Goal: Check status

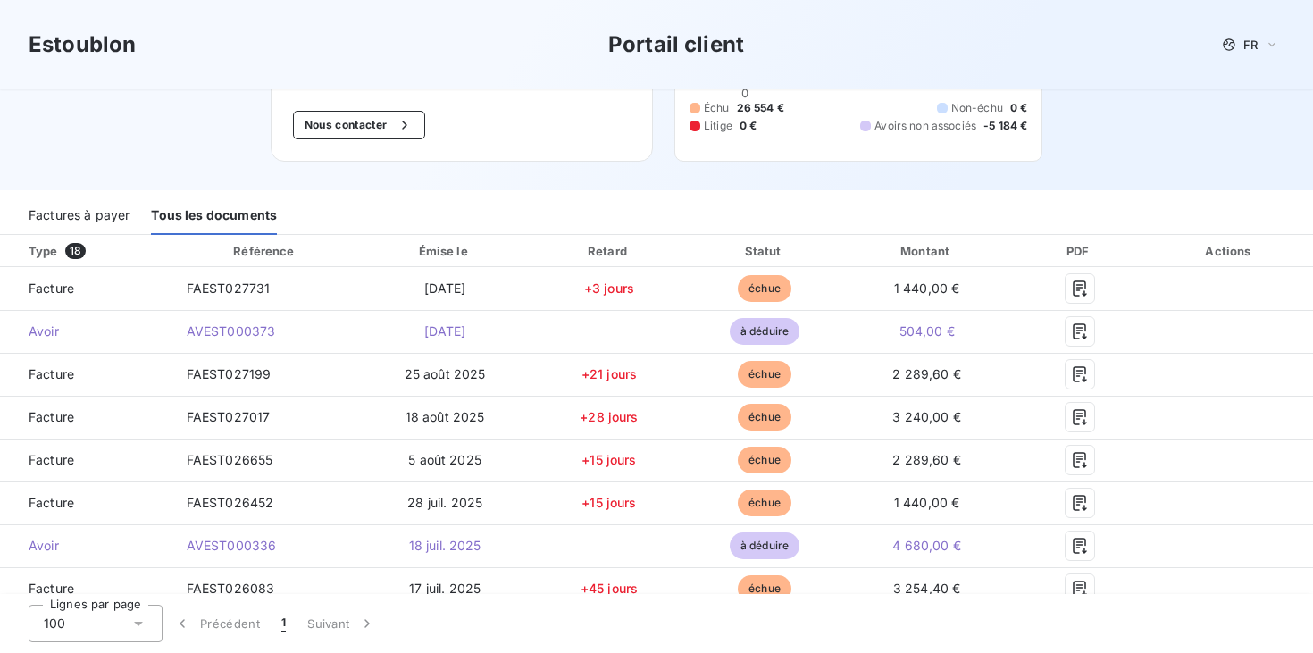
scroll to position [203, 0]
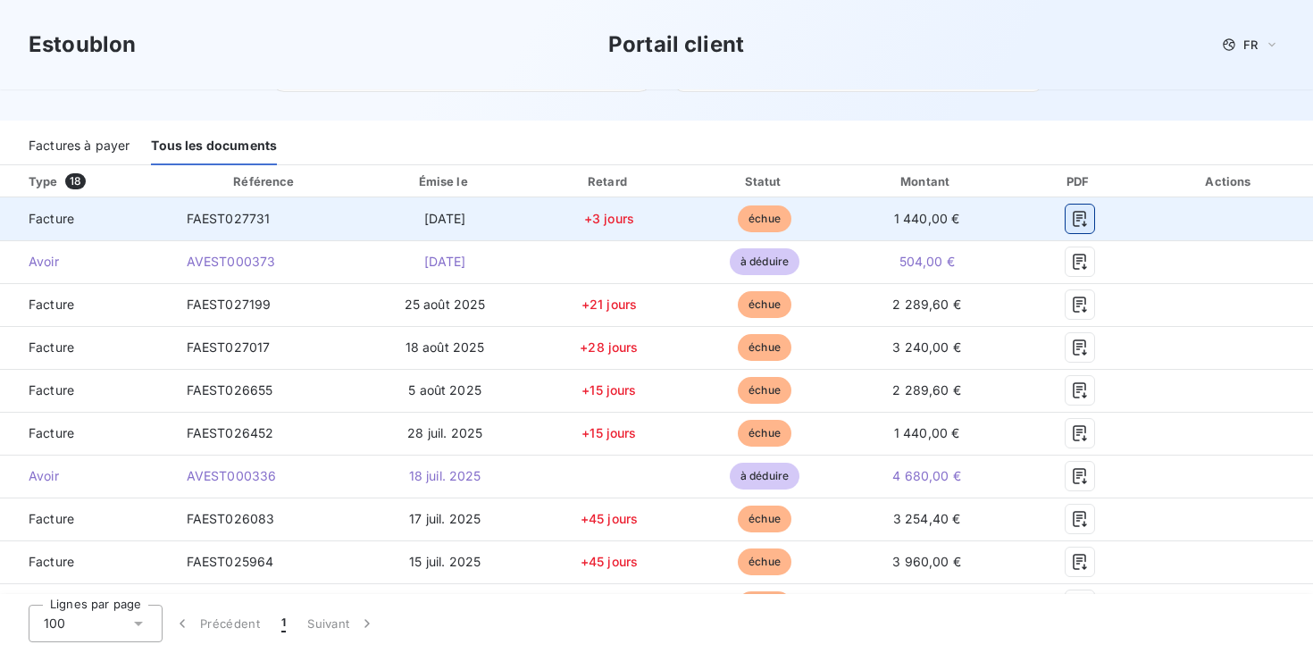
click at [1074, 223] on icon "button" at bounding box center [1080, 219] width 18 height 18
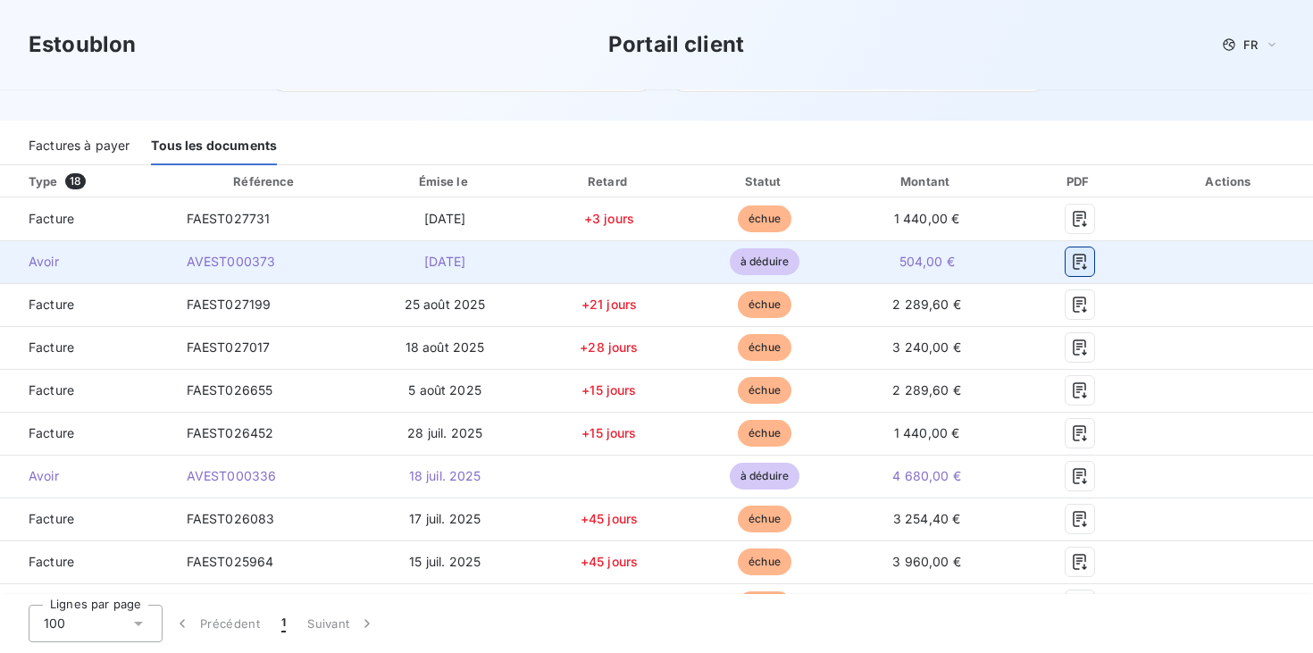
click at [1080, 258] on icon "button" at bounding box center [1080, 262] width 18 height 18
click at [1077, 265] on icon "button" at bounding box center [1080, 262] width 18 height 18
click at [1199, 244] on td at bounding box center [1230, 261] width 166 height 43
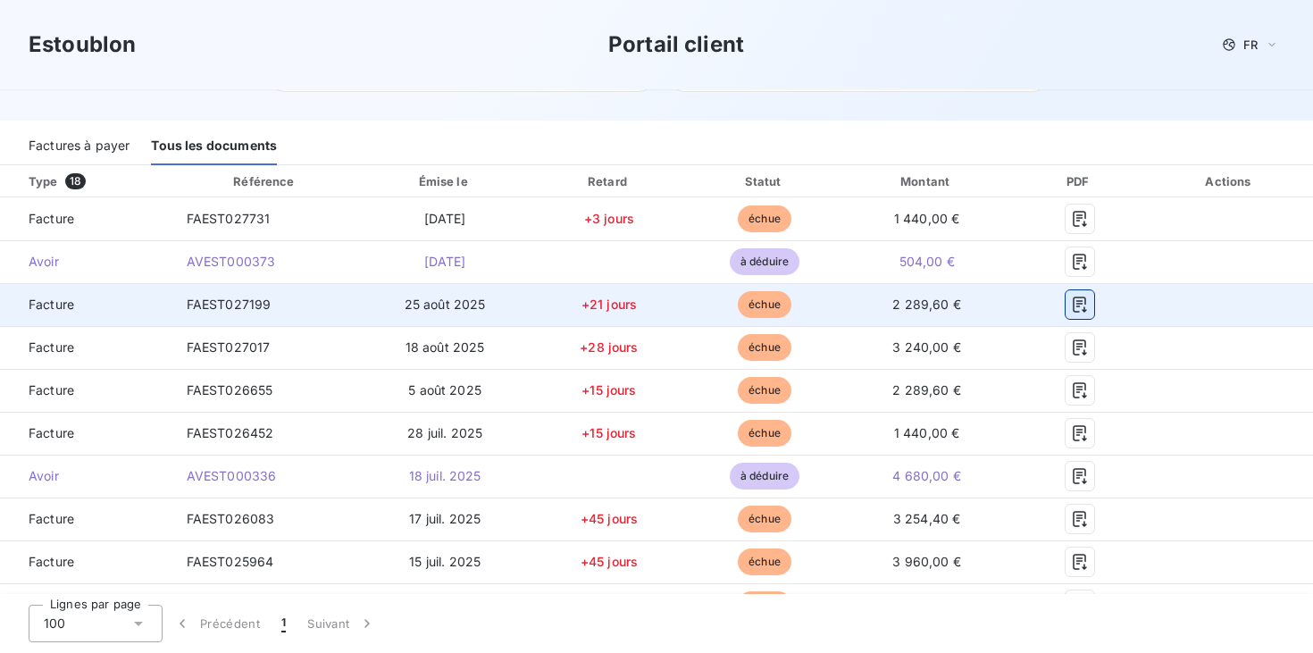
click at [1085, 299] on icon "button" at bounding box center [1079, 305] width 13 height 16
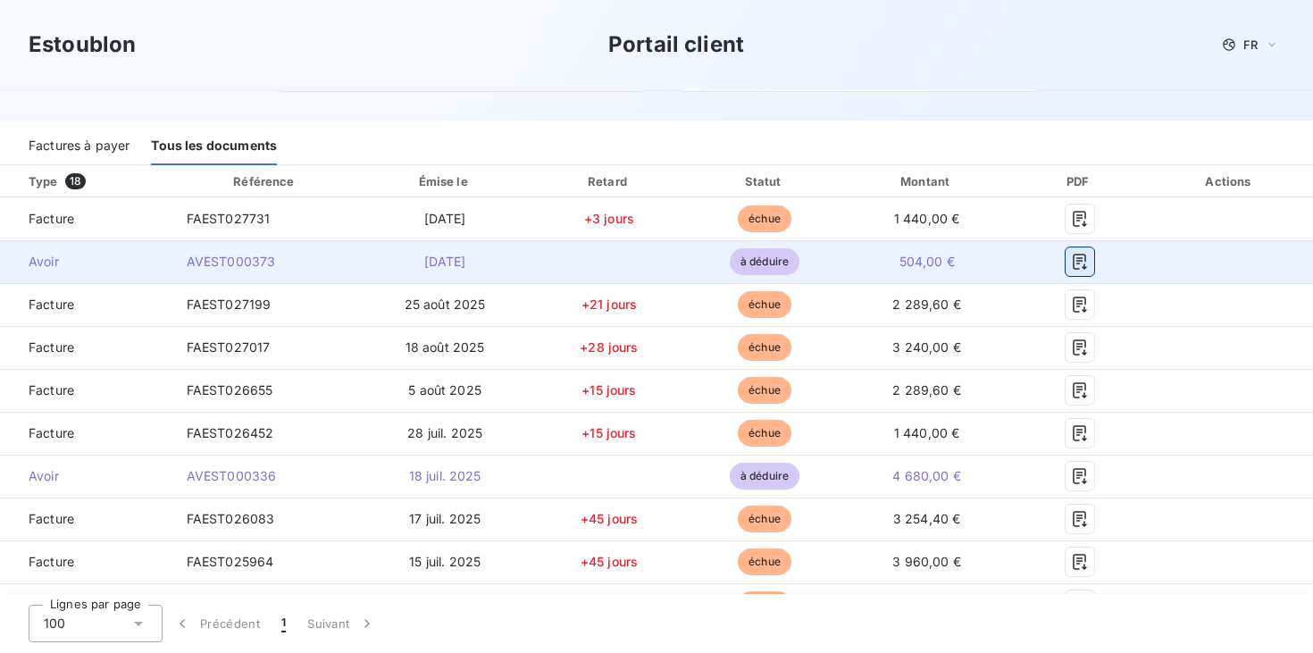
click at [1076, 257] on icon "button" at bounding box center [1080, 262] width 18 height 18
click at [522, 259] on td "[DATE]" at bounding box center [445, 261] width 172 height 43
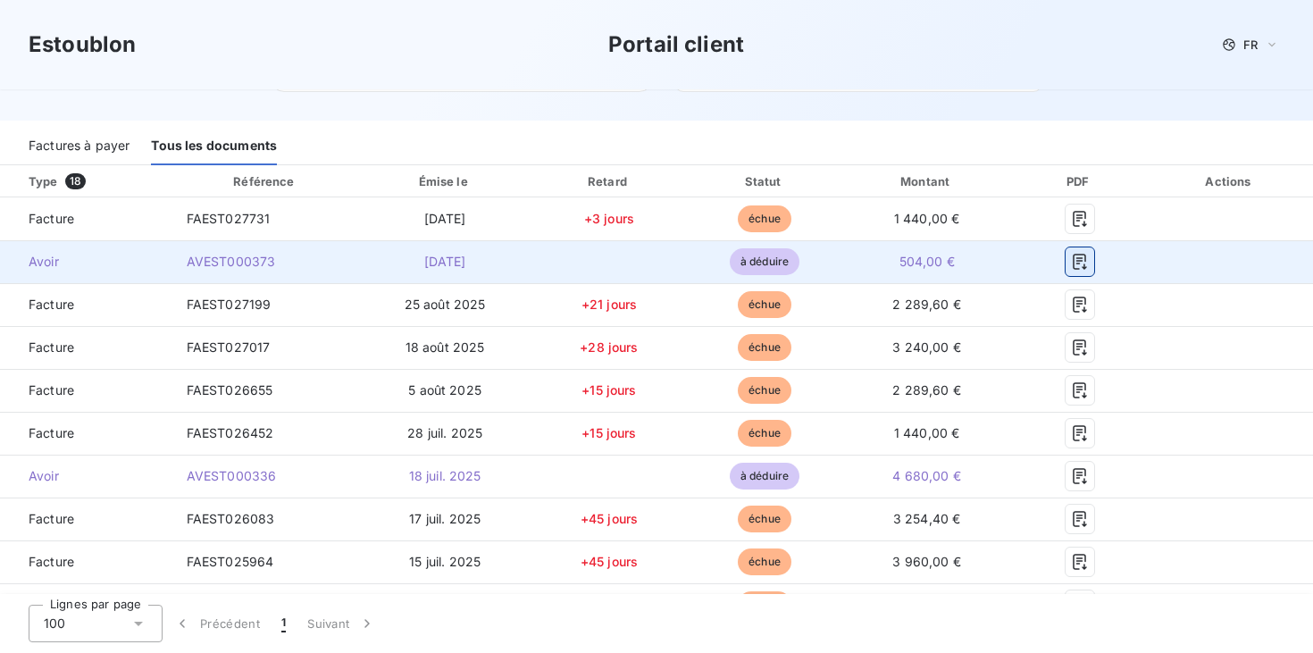
click at [1071, 267] on icon "button" at bounding box center [1080, 262] width 18 height 18
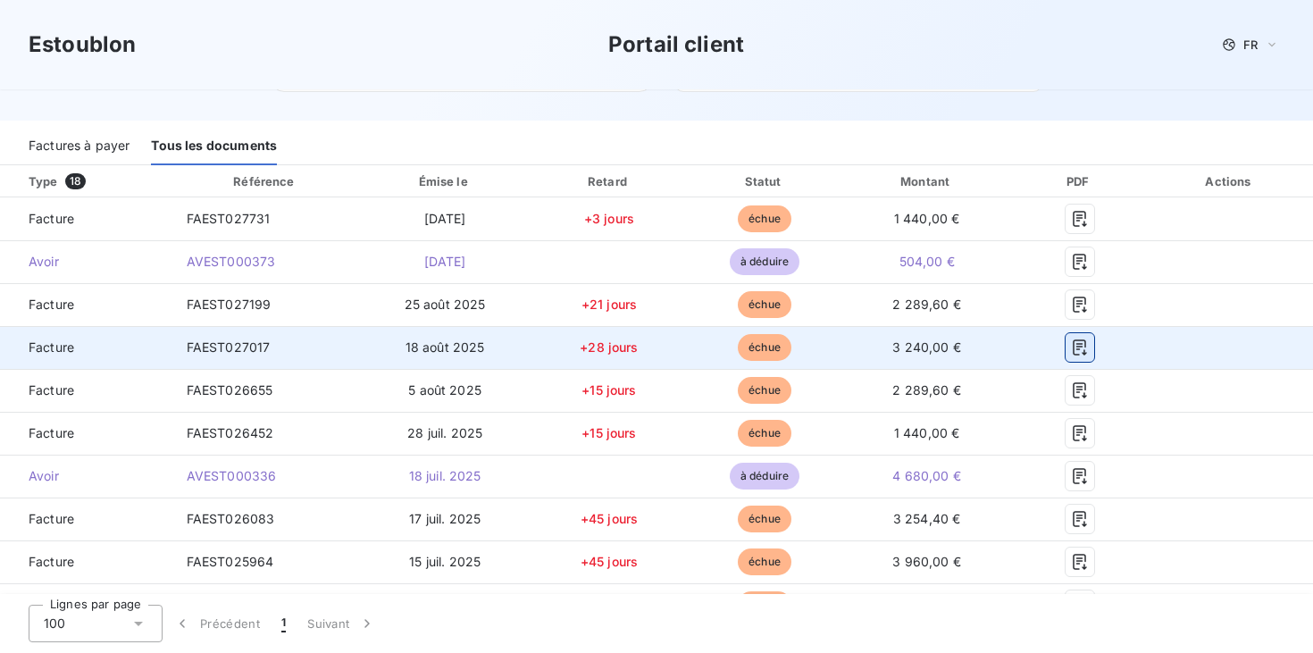
click at [1077, 346] on icon "button" at bounding box center [1079, 347] width 13 height 16
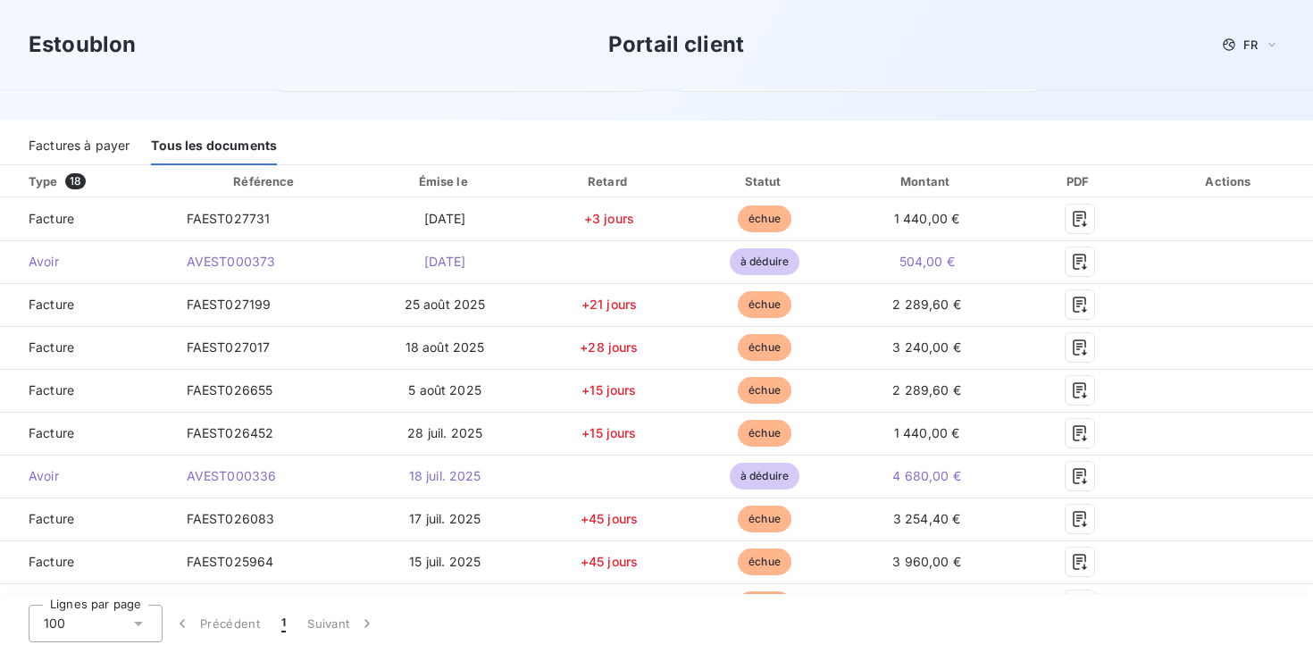
click at [1037, 44] on div "Estoublon Portail client FR" at bounding box center [657, 45] width 1256 height 32
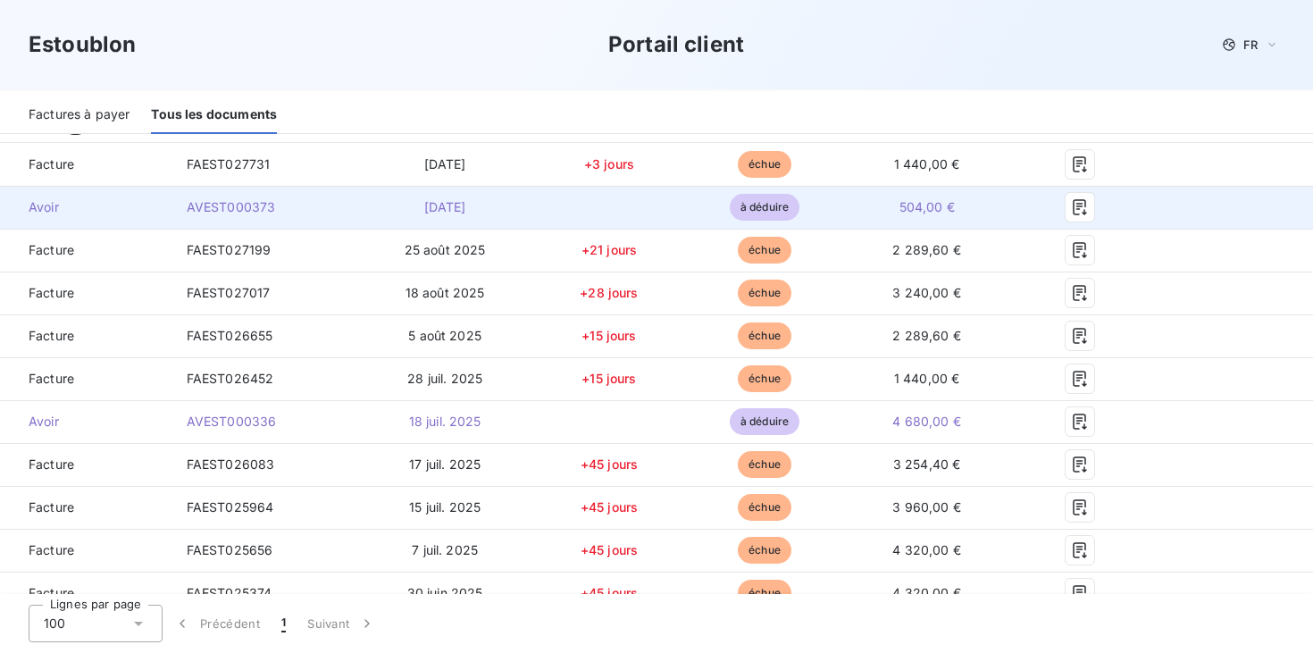
scroll to position [260, 0]
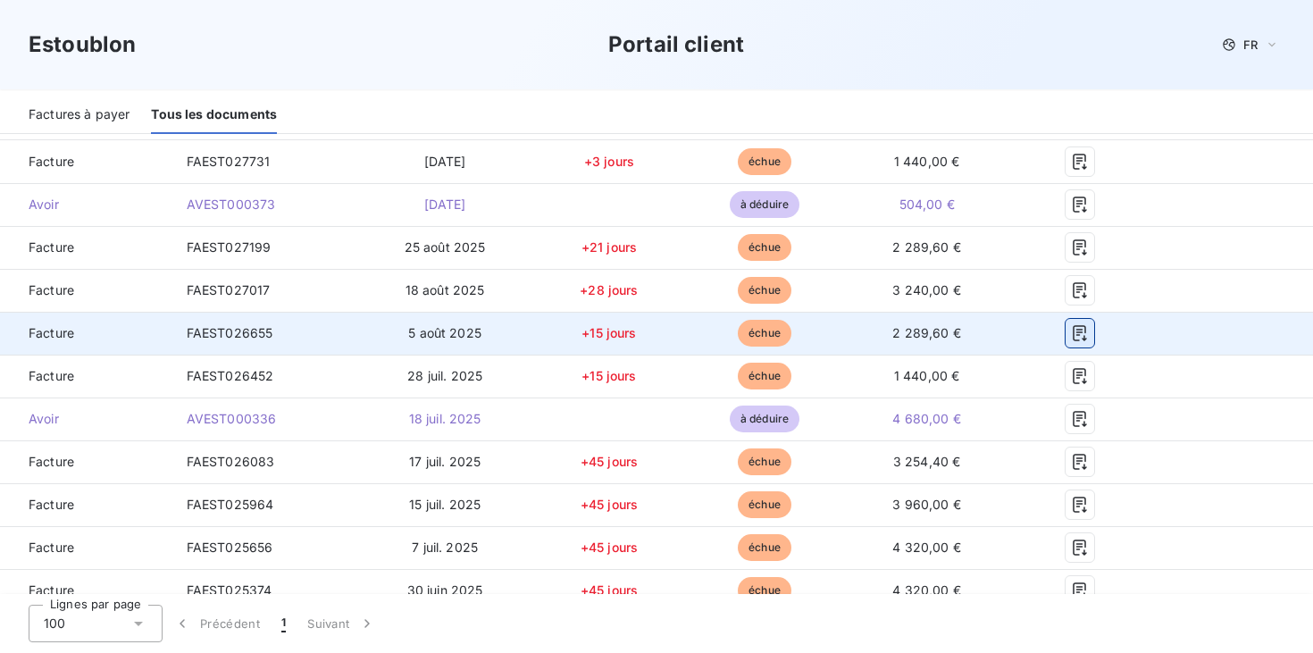
click at [1084, 332] on icon "button" at bounding box center [1079, 333] width 13 height 16
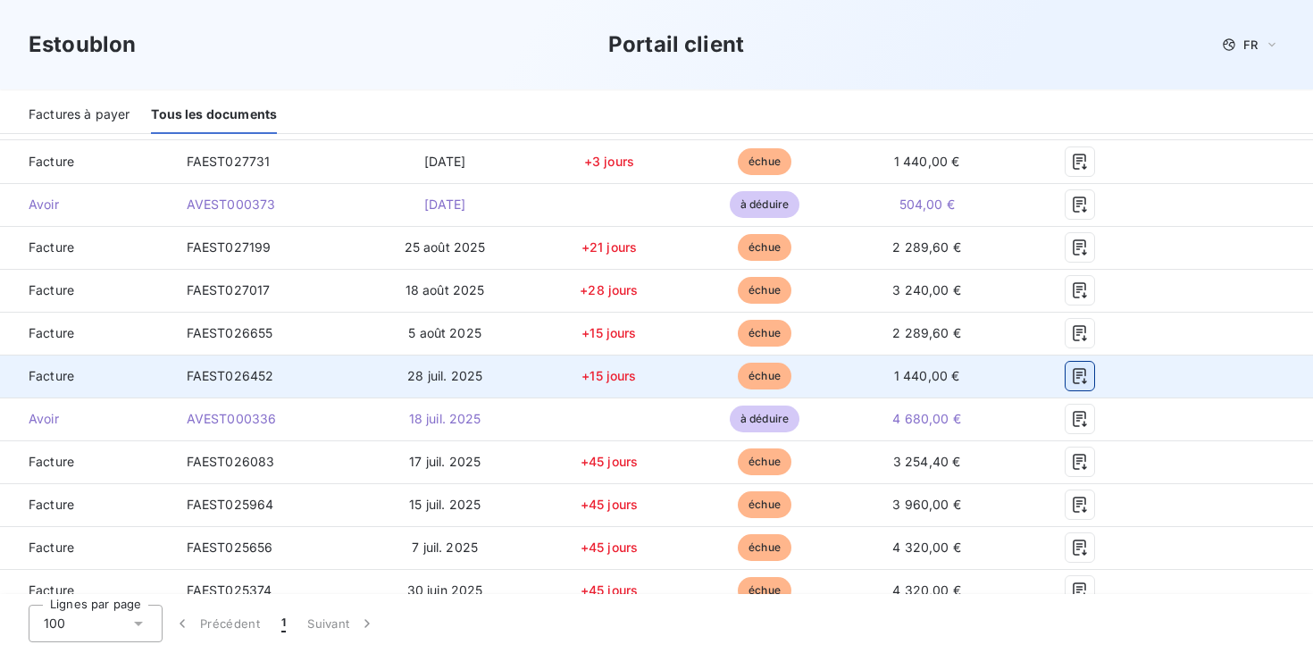
click at [1084, 374] on icon "button" at bounding box center [1080, 376] width 18 height 18
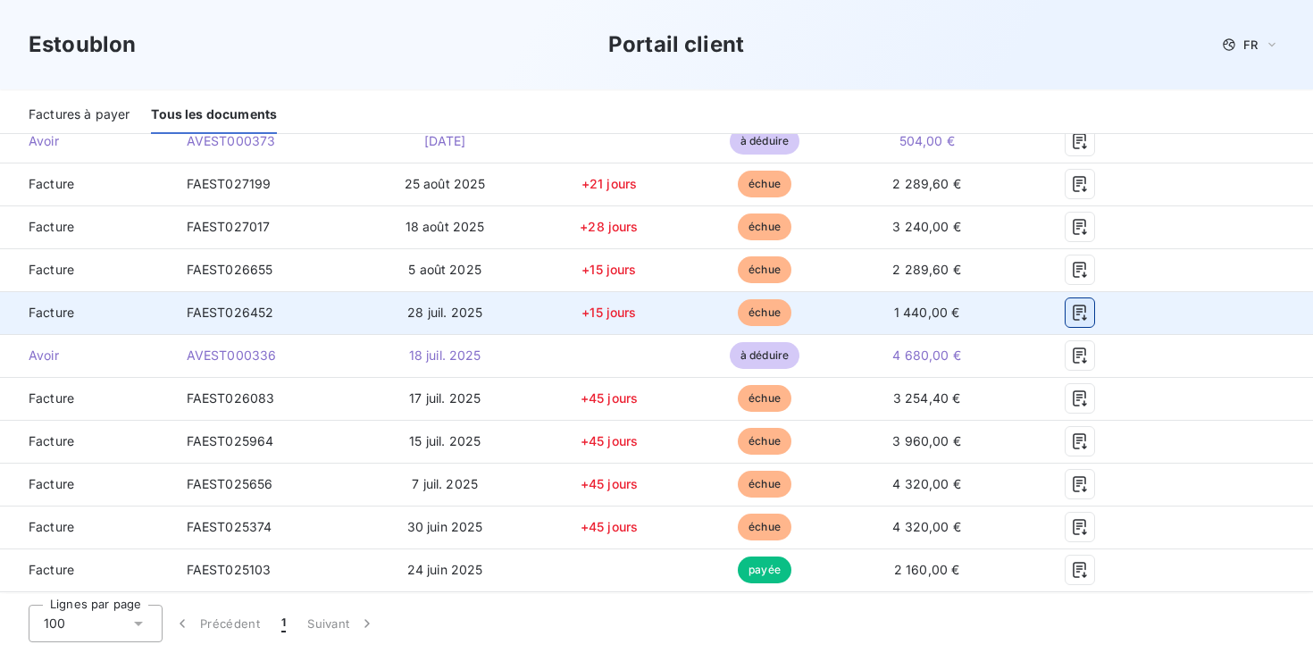
scroll to position [336, 0]
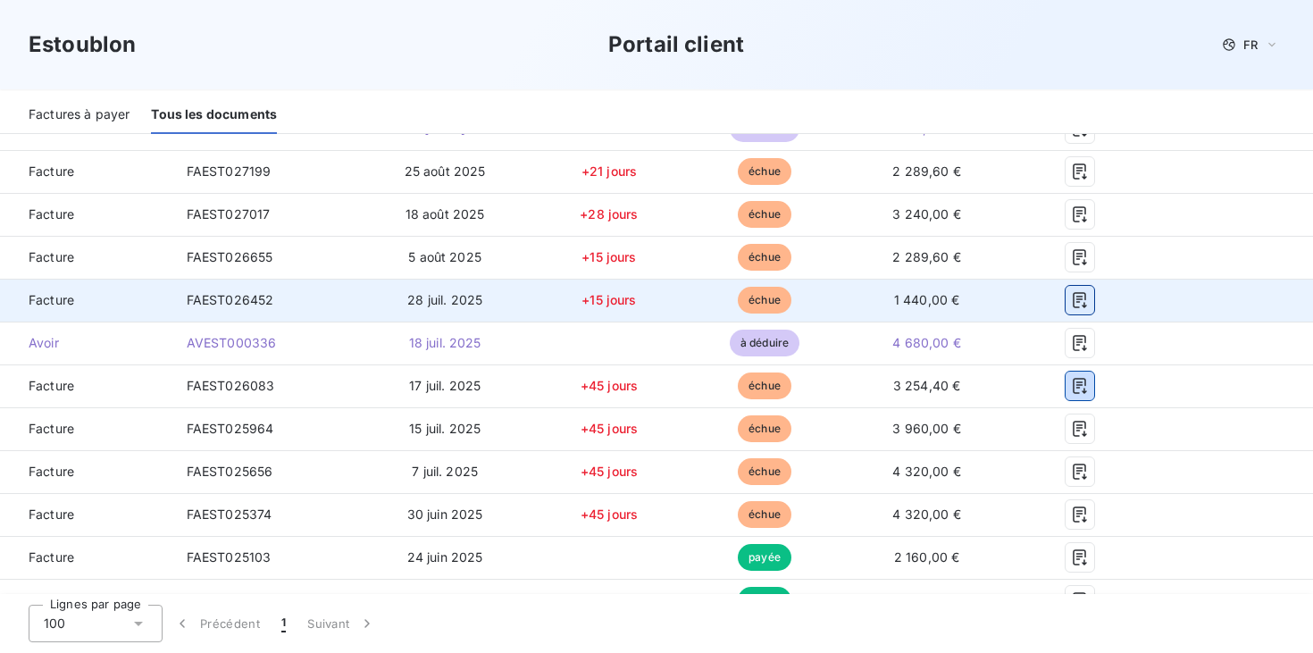
click at [1084, 374] on button "button" at bounding box center [1080, 386] width 29 height 29
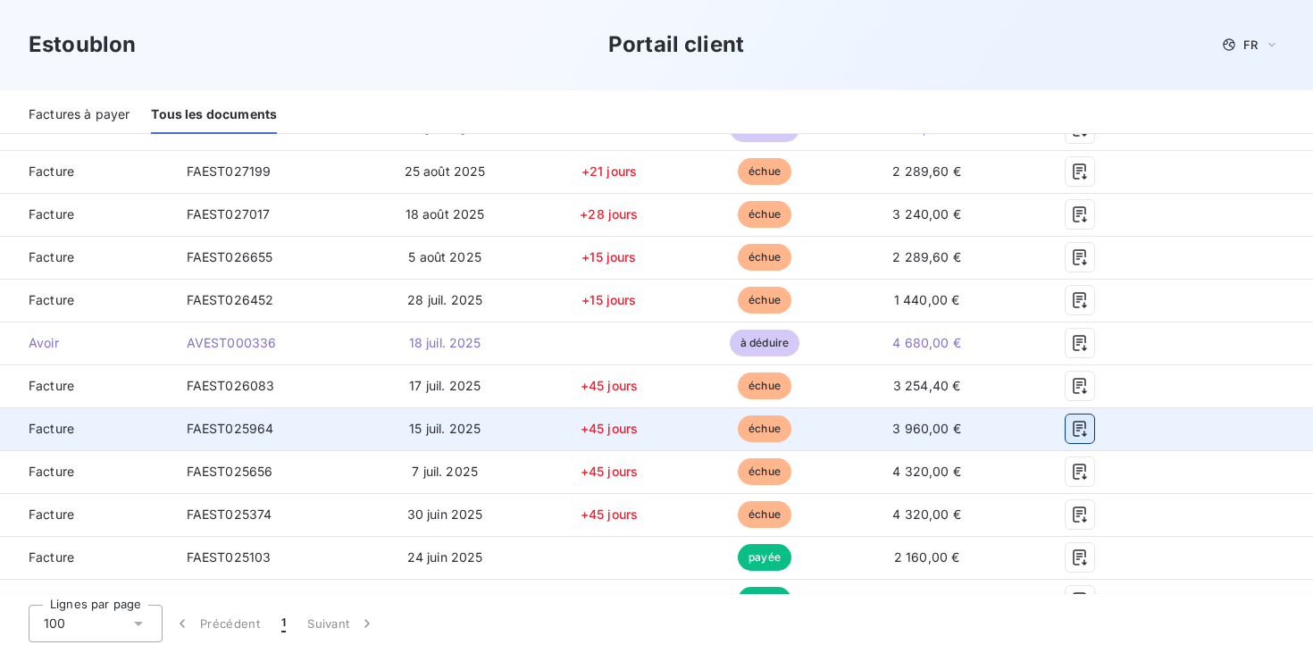
click at [1082, 421] on icon "button" at bounding box center [1079, 429] width 13 height 16
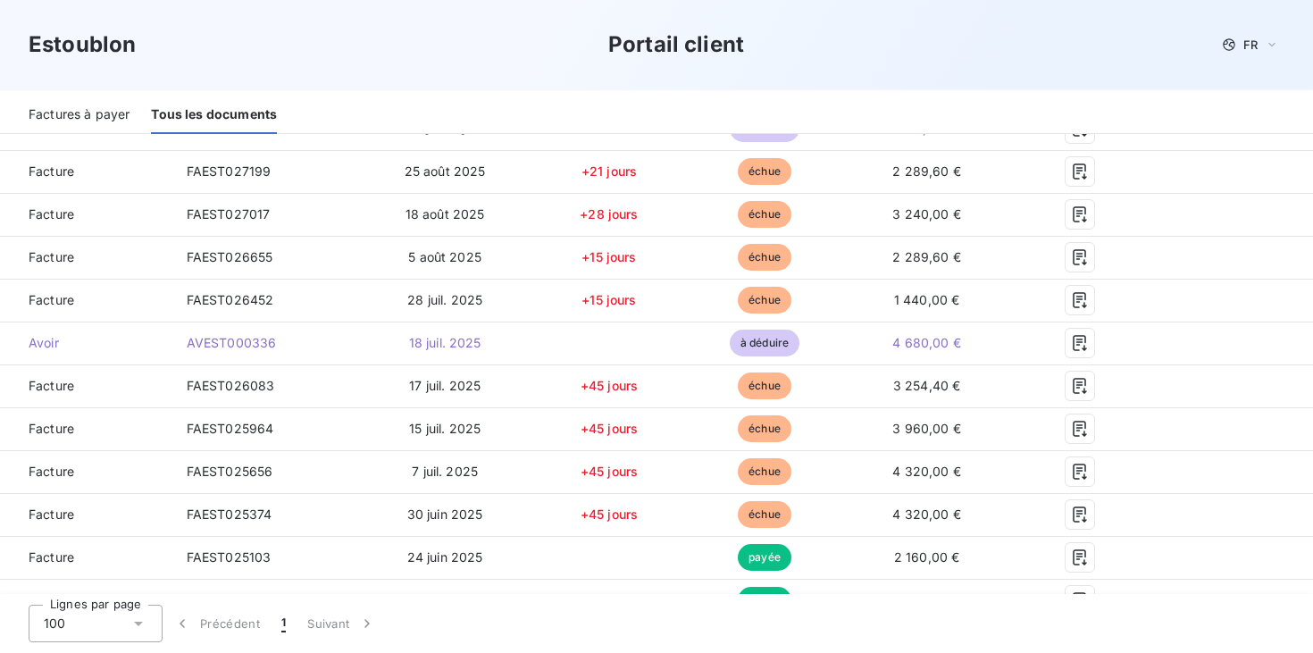
click at [1034, 16] on div "Estoublon Portail client FR" at bounding box center [656, 44] width 1313 height 89
click at [1101, 36] on div "Estoublon Portail client FR" at bounding box center [657, 45] width 1256 height 32
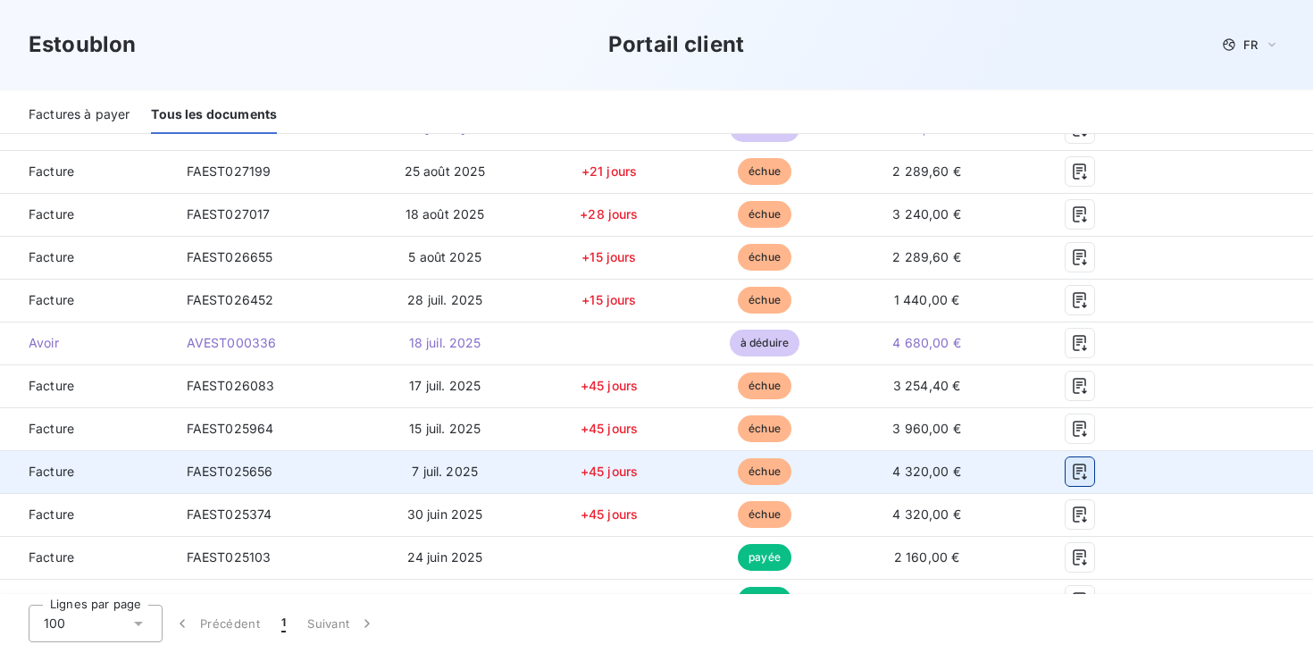
click at [1082, 470] on icon "button" at bounding box center [1080, 472] width 18 height 18
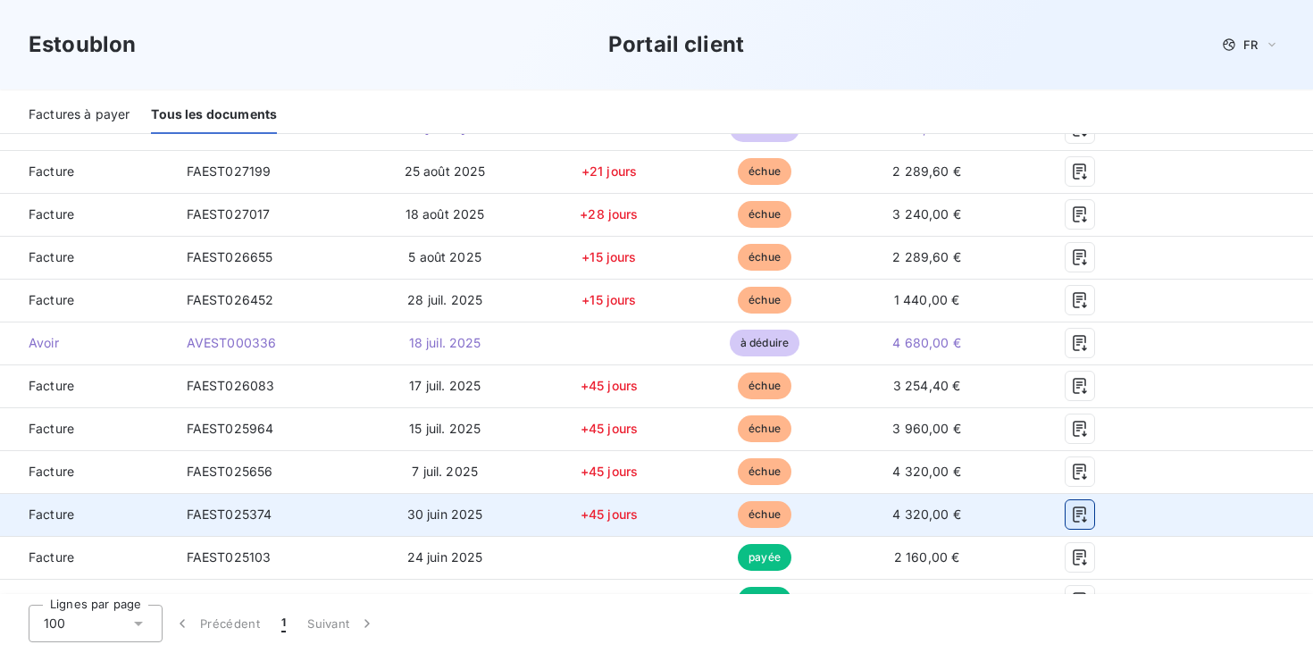
click at [1080, 506] on icon "button" at bounding box center [1080, 515] width 18 height 18
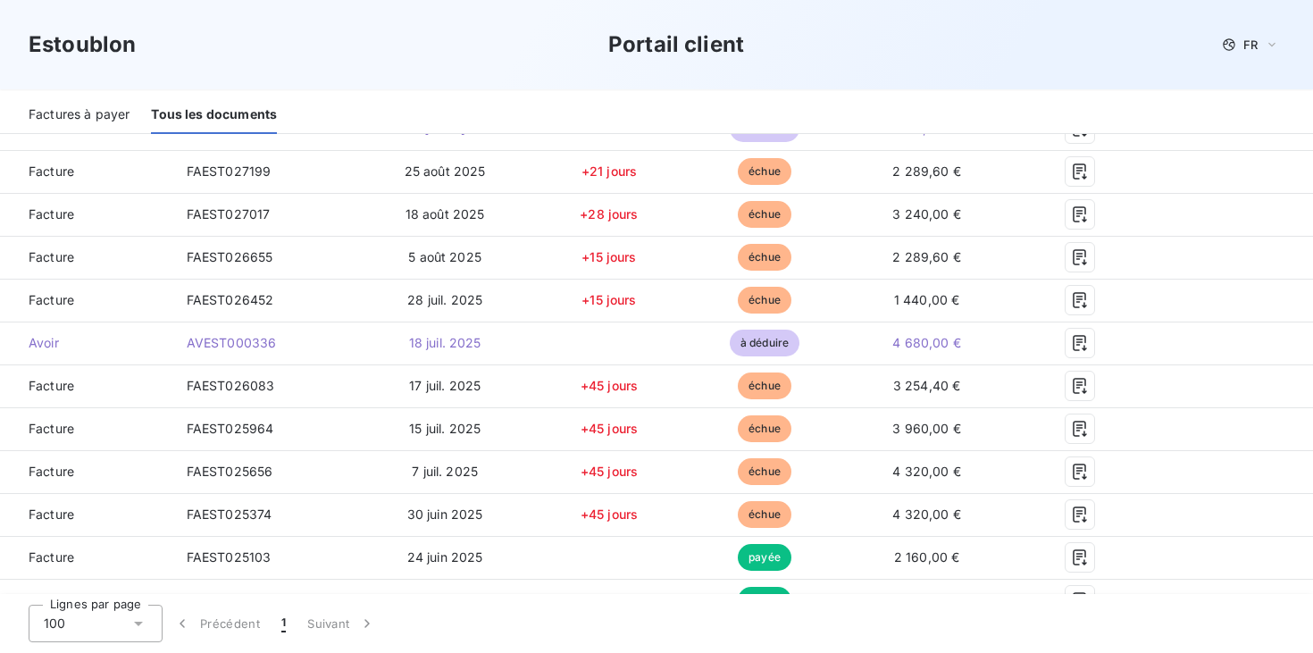
click at [1026, 68] on div "Estoublon Portail client FR" at bounding box center [656, 44] width 1313 height 89
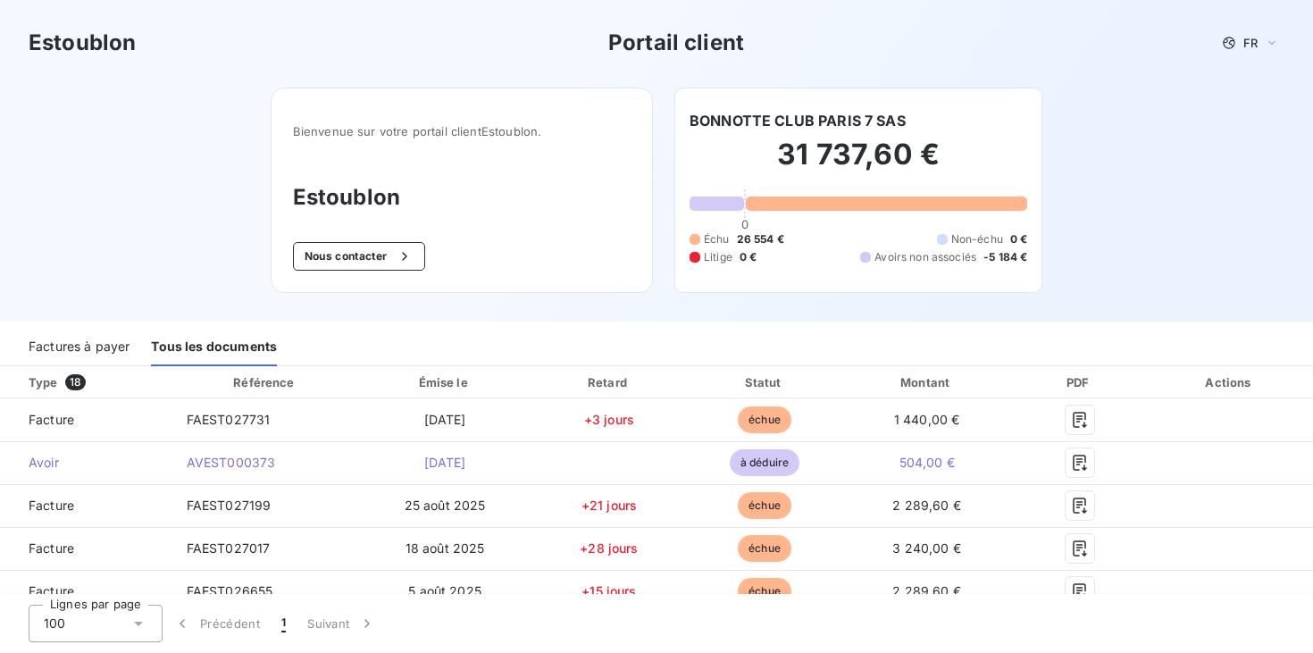
scroll to position [0, 0]
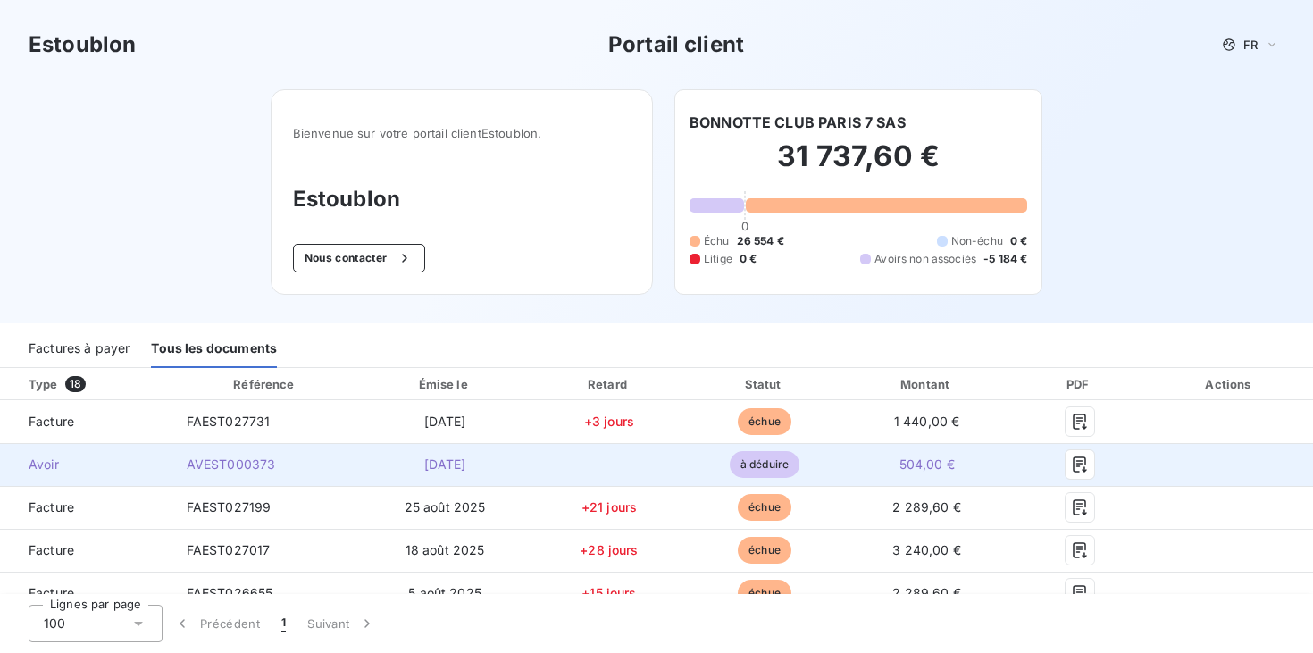
click at [1077, 483] on td at bounding box center [1079, 464] width 135 height 43
click at [906, 469] on span "504,00 €" at bounding box center [927, 464] width 55 height 15
click at [747, 460] on span "à déduire" at bounding box center [765, 464] width 70 height 27
click at [1091, 452] on button "button" at bounding box center [1080, 464] width 29 height 29
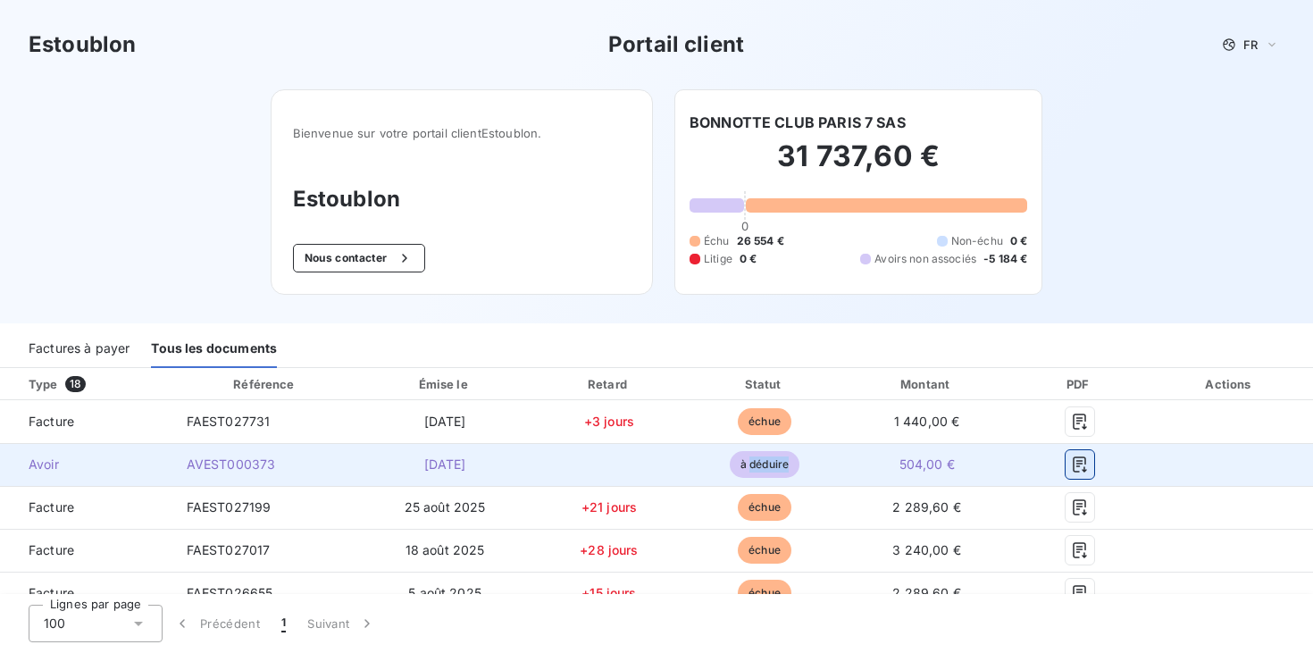
click at [1079, 464] on icon "button" at bounding box center [1079, 465] width 13 height 16
